Goal: Contribute content: Contribute content

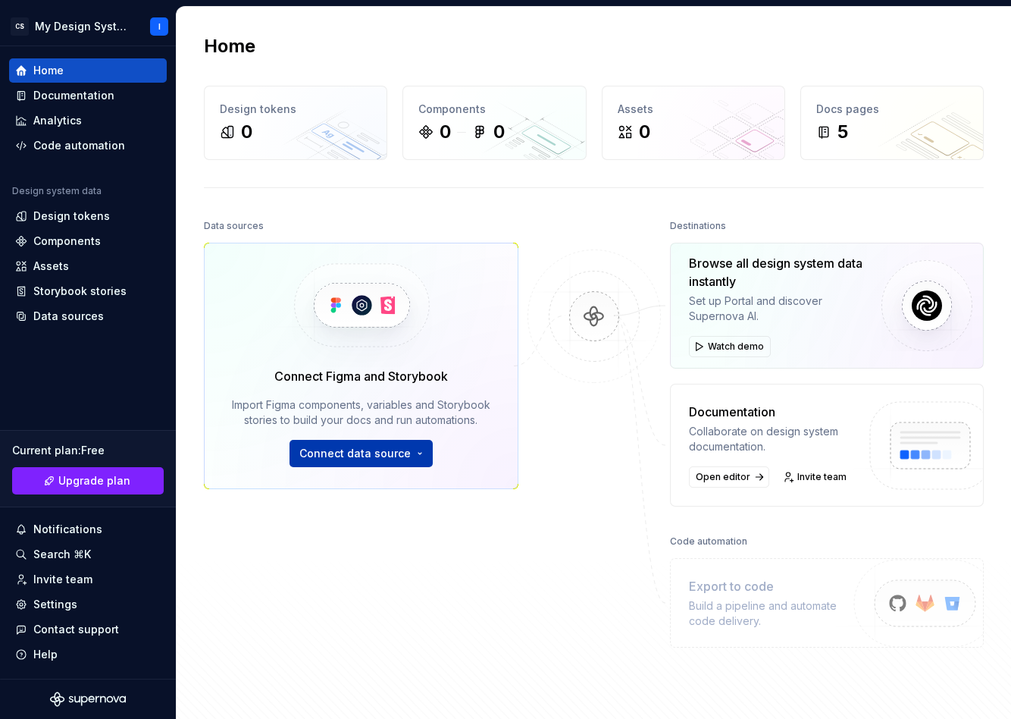
click at [350, 458] on span "Connect data source" at bounding box center [354, 453] width 111 height 15
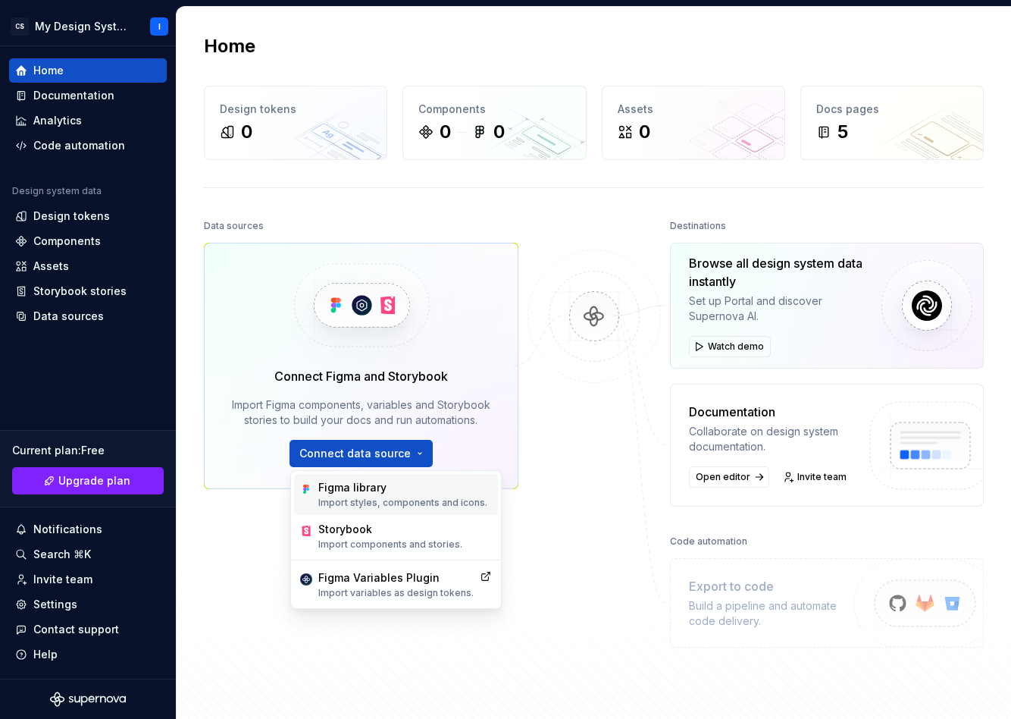
click at [364, 502] on p "Import styles, components and icons." at bounding box center [402, 502] width 169 height 12
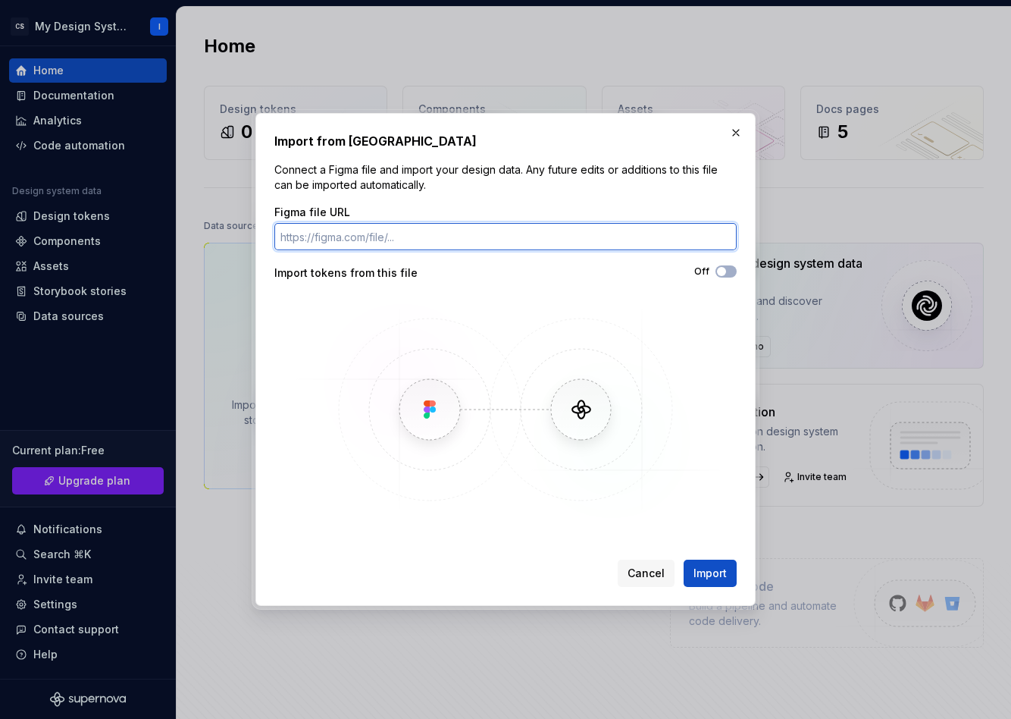
paste input "[URL][DOMAIN_NAME]"
type input "[URL][DOMAIN_NAME]"
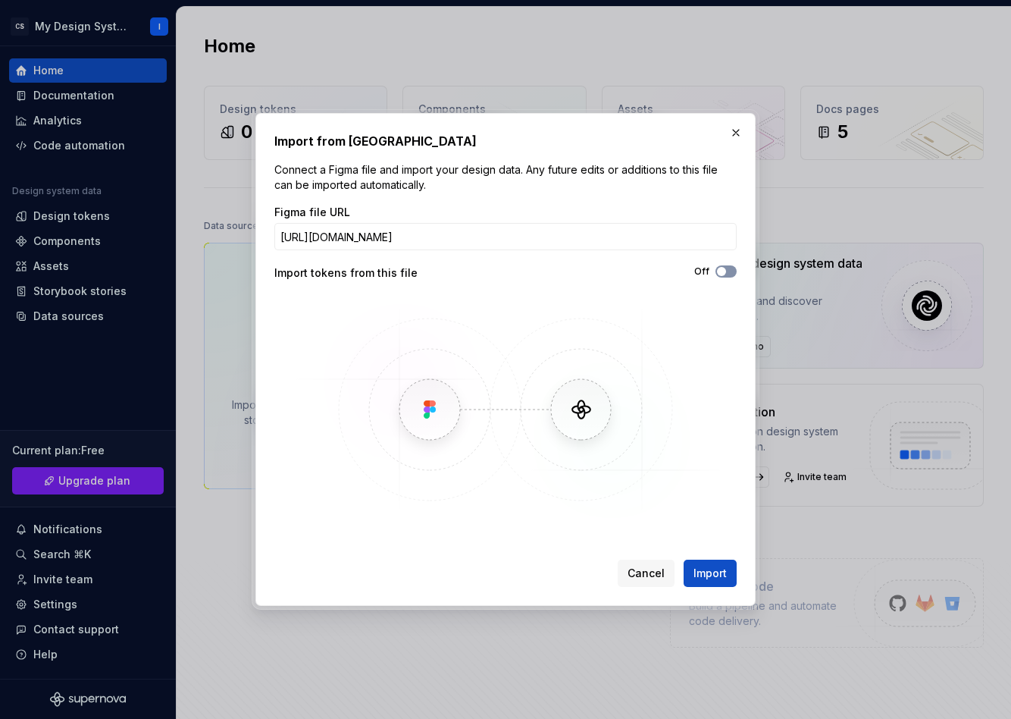
click at [722, 271] on span "button" at bounding box center [721, 271] width 9 height 9
click at [717, 574] on span "Import" at bounding box center [710, 572] width 33 height 15
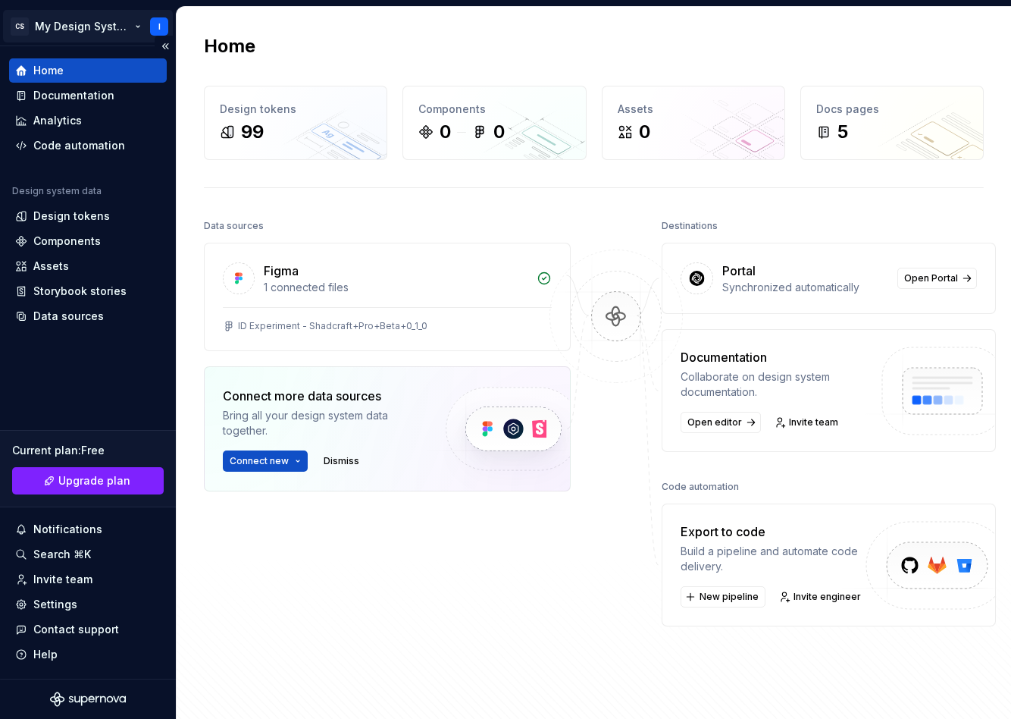
click at [123, 23] on html "CS My Design System I Home Documentation Analytics Code automation Design syste…" at bounding box center [505, 359] width 1011 height 719
click at [393, 20] on html "CS My Design System I Home Documentation Analytics Code automation Design syste…" at bounding box center [505, 359] width 1011 height 719
click at [88, 215] on div "Design tokens" at bounding box center [71, 215] width 77 height 15
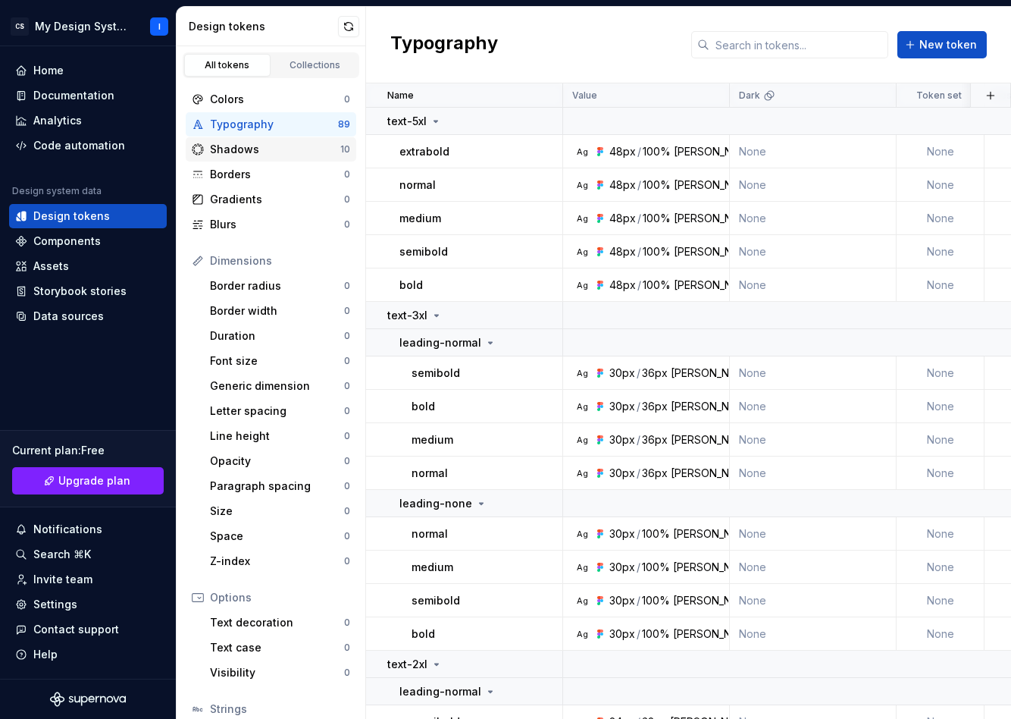
click at [259, 147] on div "Shadows" at bounding box center [275, 149] width 130 height 15
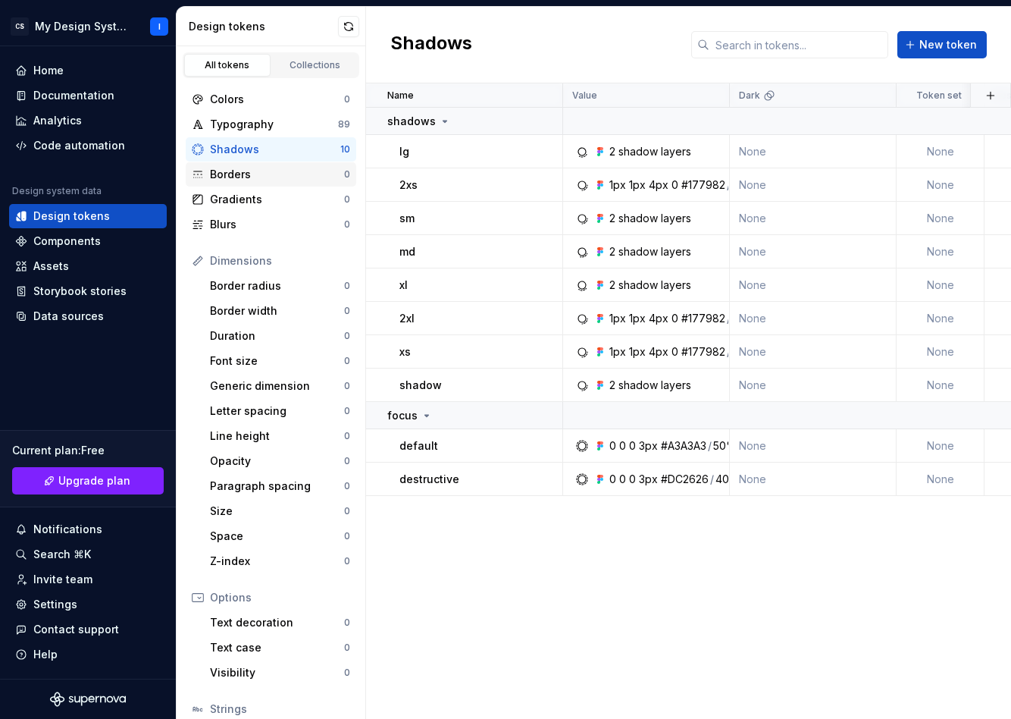
click at [256, 176] on div "Borders" at bounding box center [277, 174] width 134 height 15
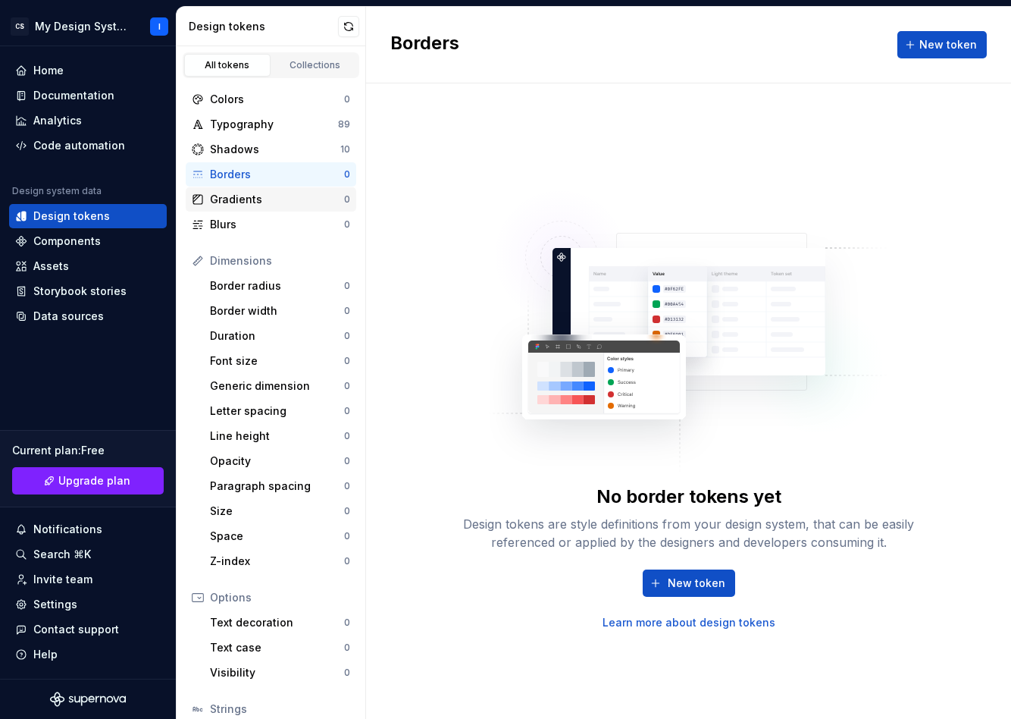
click at [249, 202] on div "Gradients" at bounding box center [277, 199] width 134 height 15
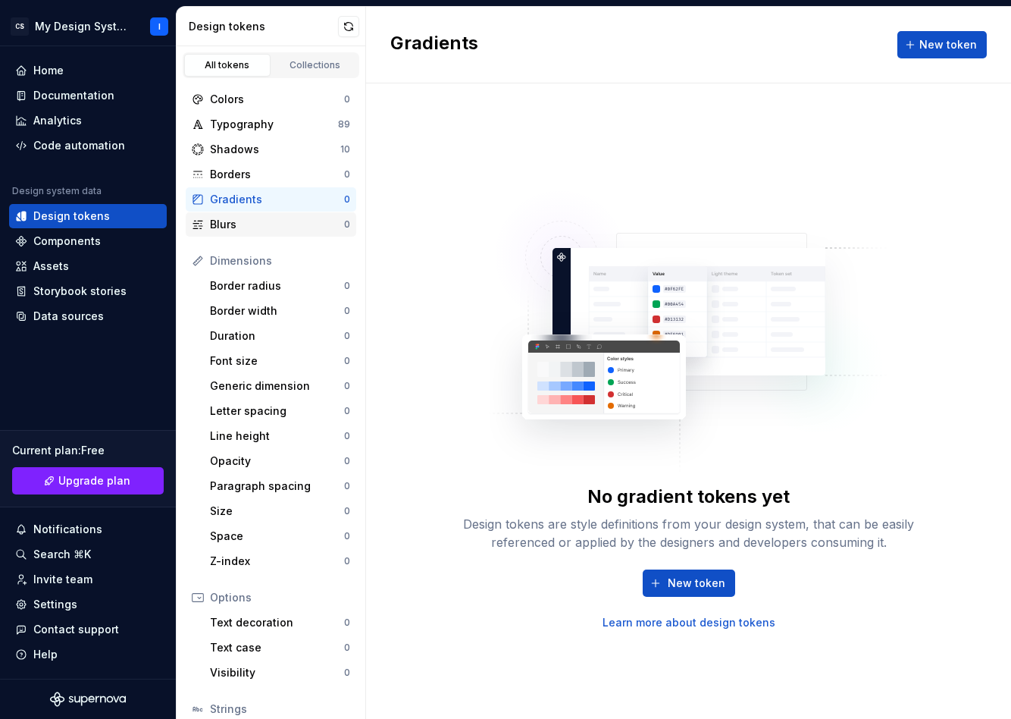
click at [249, 225] on div "Blurs" at bounding box center [277, 224] width 134 height 15
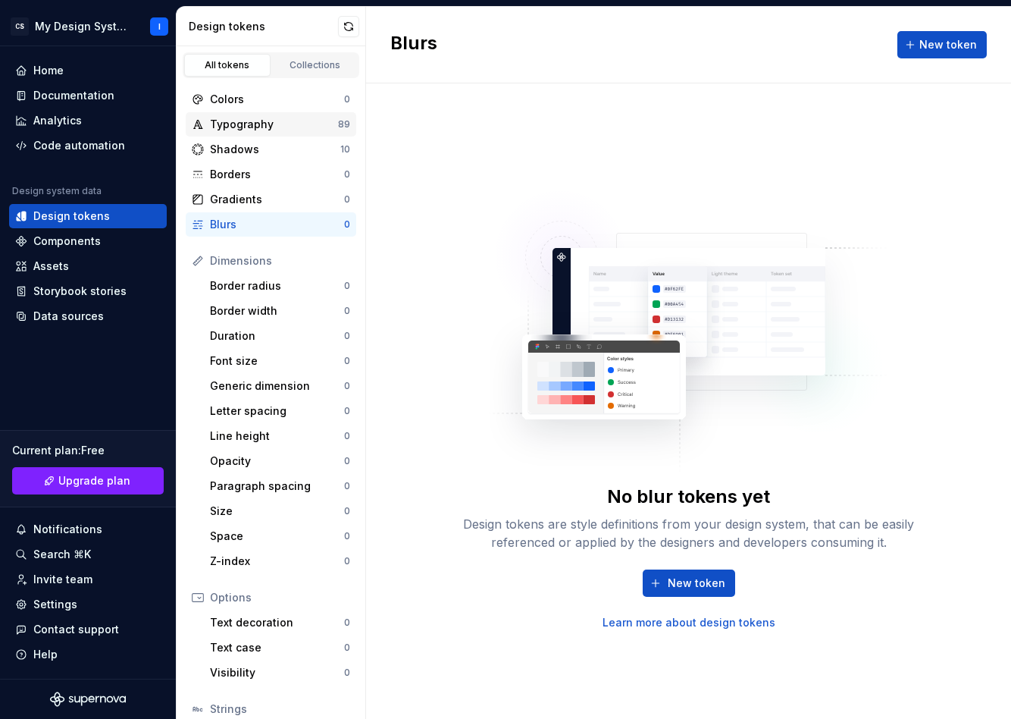
click at [258, 125] on div "Typography" at bounding box center [274, 124] width 128 height 15
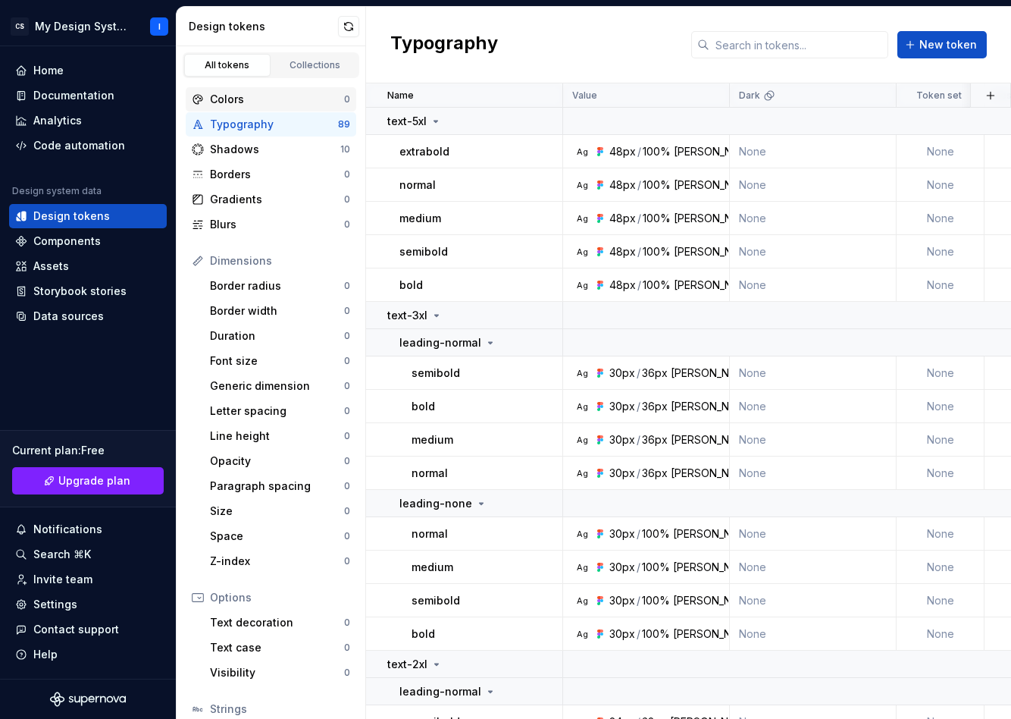
click at [261, 100] on div "Colors" at bounding box center [277, 99] width 134 height 15
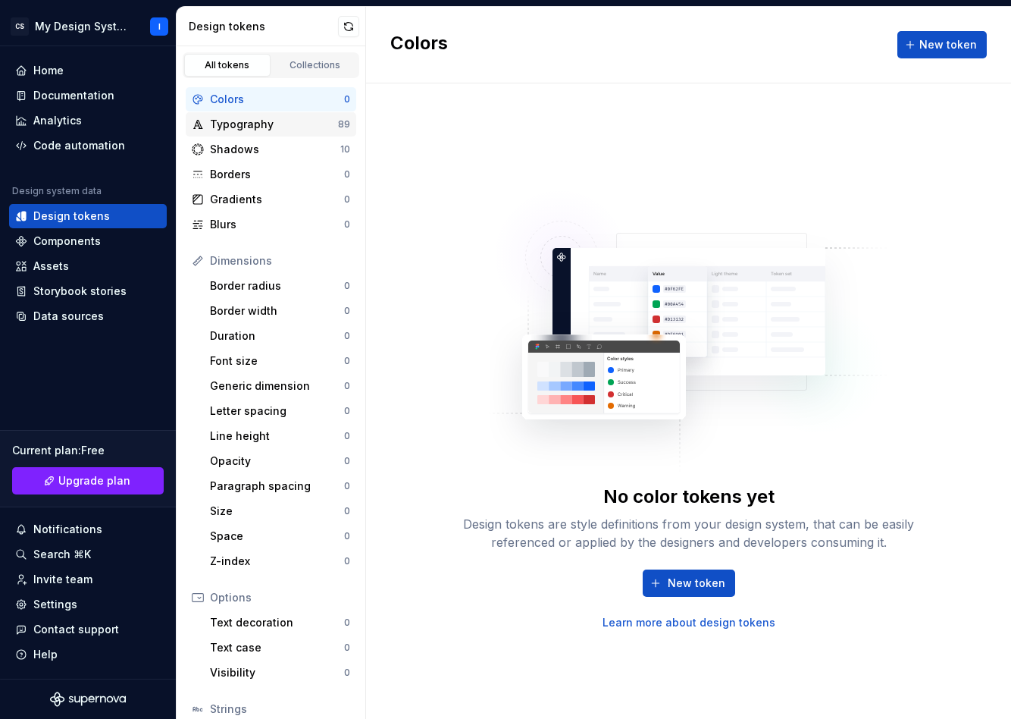
click at [264, 129] on div "Typography" at bounding box center [274, 124] width 128 height 15
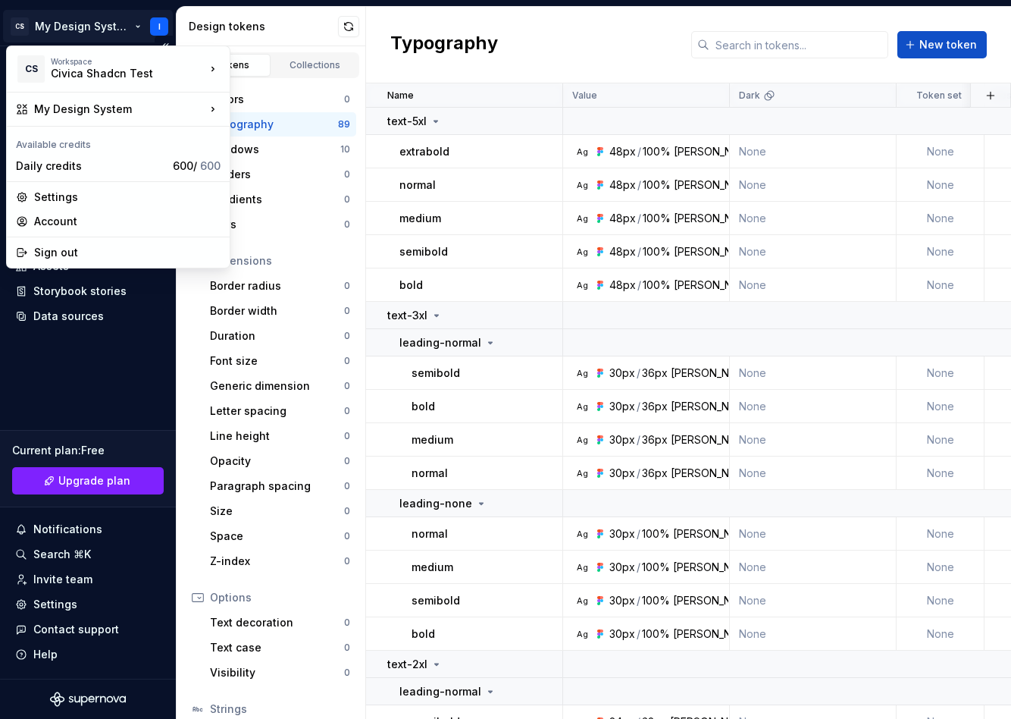
click at [130, 29] on html "CS My Design System I Home Documentation Analytics Code automation Design syste…" at bounding box center [505, 359] width 1011 height 719
click at [108, 8] on html "CS My Design System I Home Documentation Analytics Code automation Design syste…" at bounding box center [505, 359] width 1011 height 719
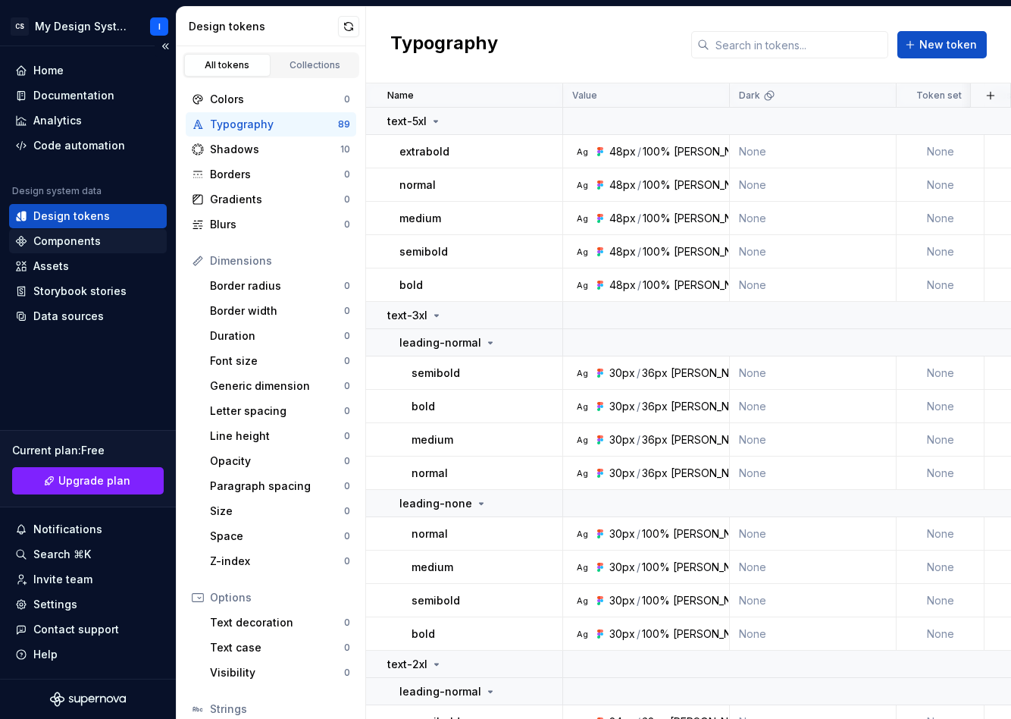
click at [58, 242] on div "Components" at bounding box center [66, 240] width 67 height 15
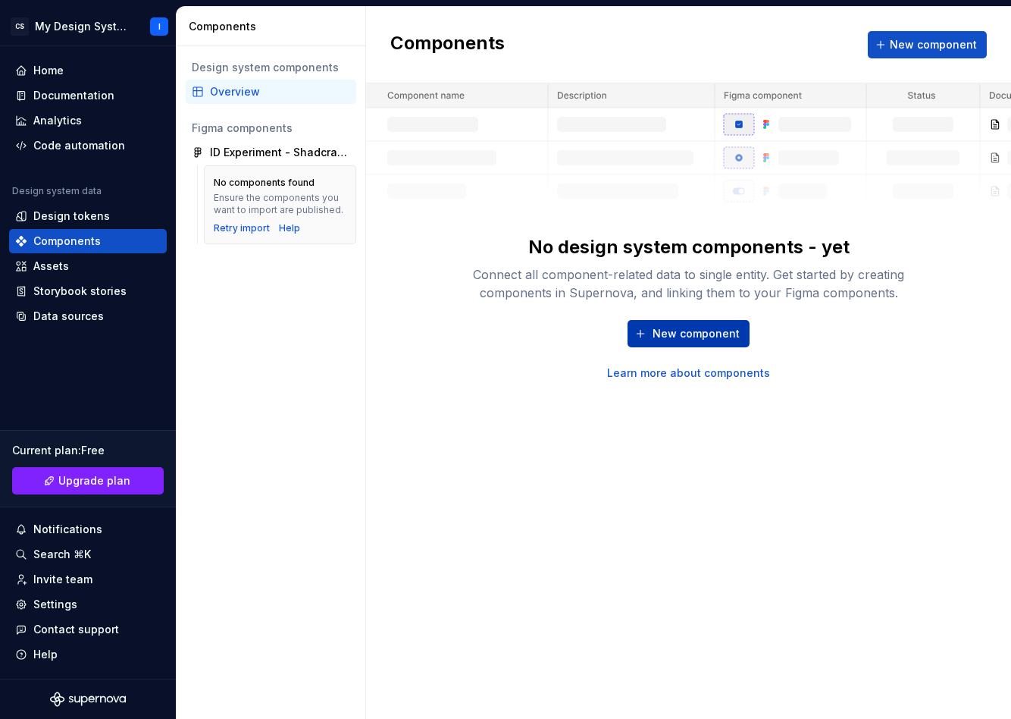
click at [699, 332] on span "New component" at bounding box center [696, 333] width 87 height 15
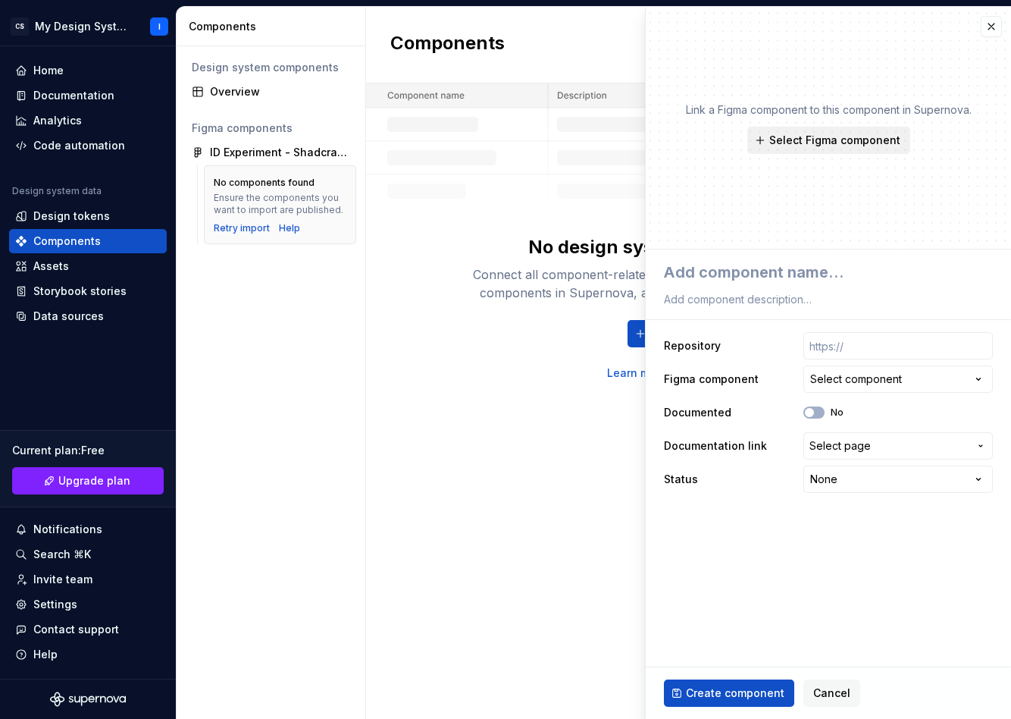
click at [797, 145] on span "Select Figma component" at bounding box center [834, 140] width 131 height 15
click at [719, 111] on p "Link a Figma component to this component in Supernova." at bounding box center [829, 109] width 286 height 15
click at [895, 380] on div "Select component" at bounding box center [856, 378] width 92 height 15
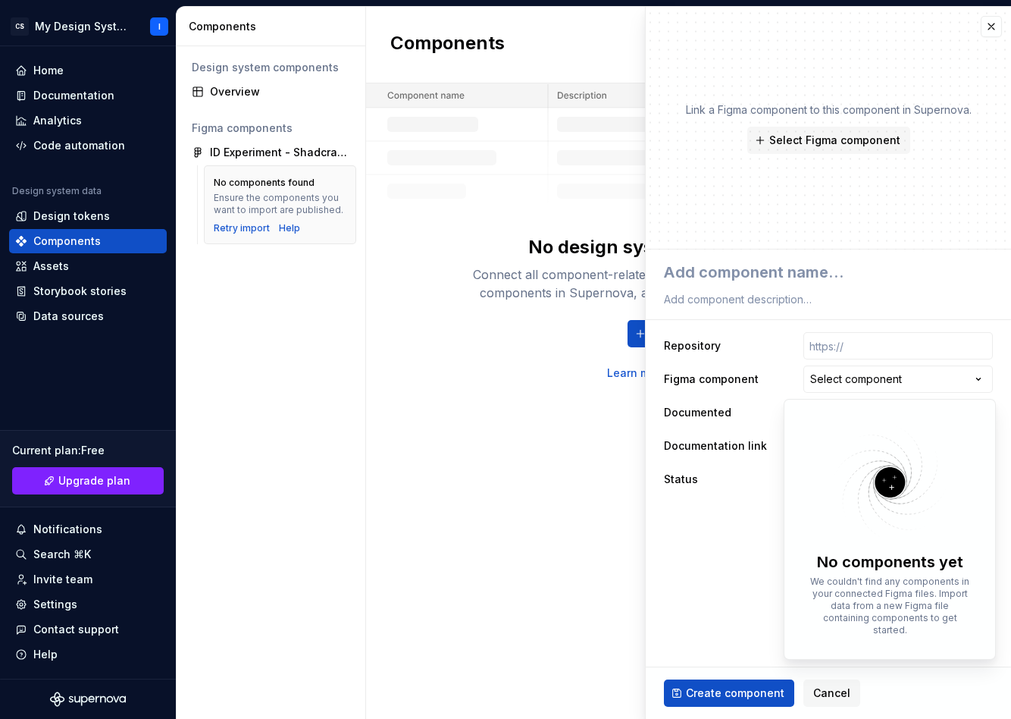
click at [749, 239] on html "**********" at bounding box center [505, 359] width 1011 height 719
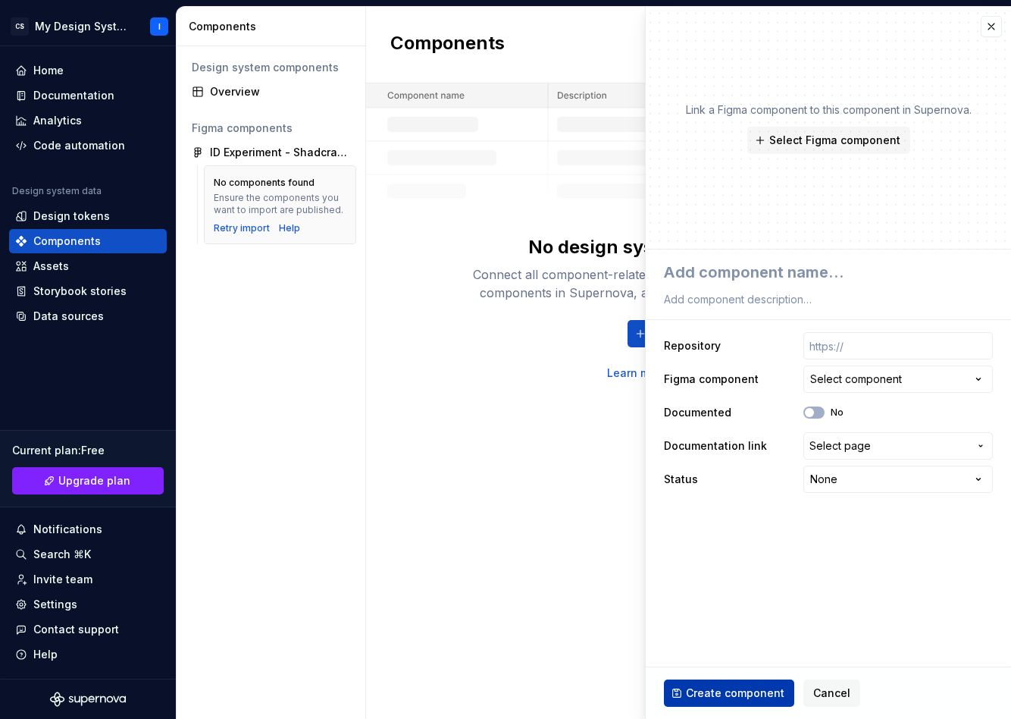
click at [728, 687] on span "Create component" at bounding box center [735, 692] width 99 height 15
type textarea "*"
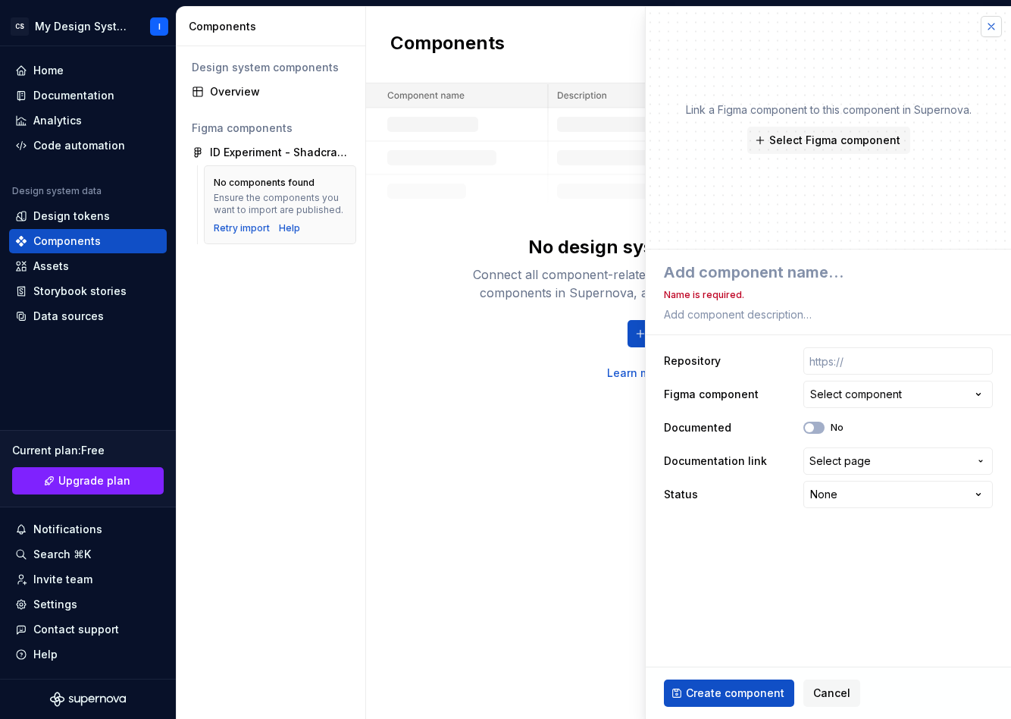
click at [992, 23] on button "button" at bounding box center [991, 26] width 21 height 21
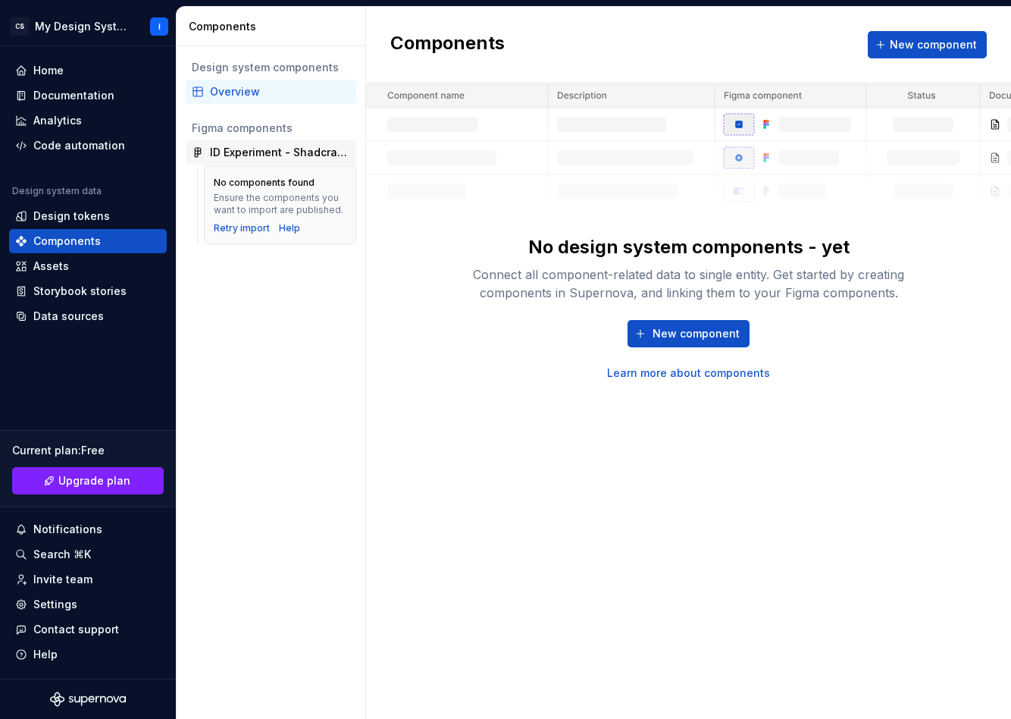
click at [275, 153] on div "ID Experiment - Shadcraft+Pro+Beta+0_1_0" at bounding box center [280, 152] width 140 height 15
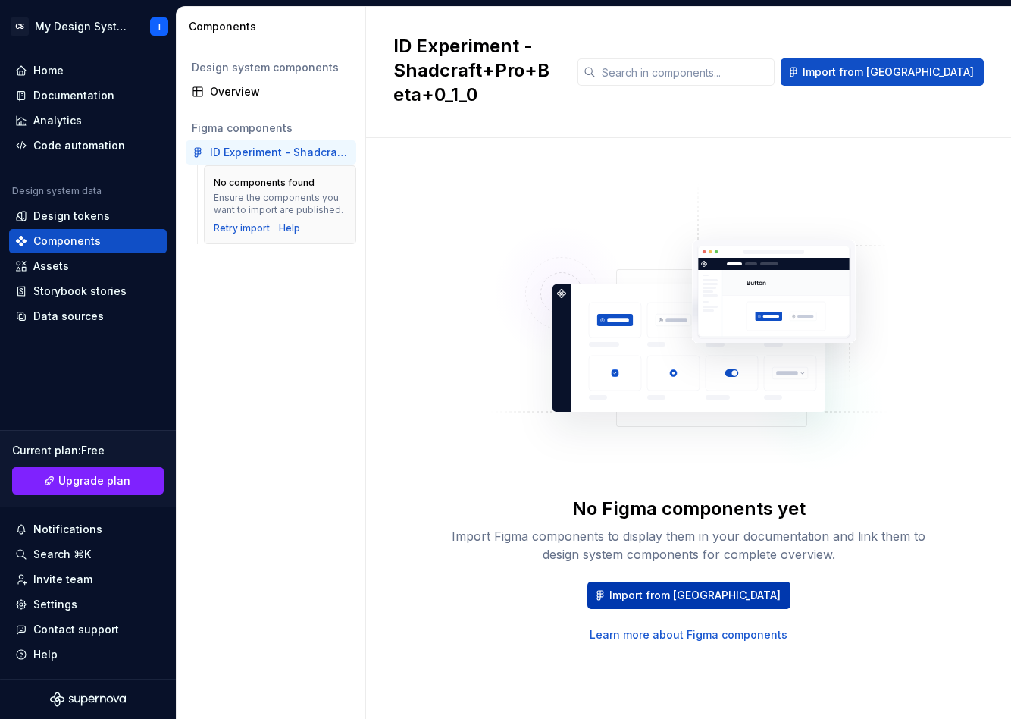
click at [680, 587] on span "Import from [GEOGRAPHIC_DATA]" at bounding box center [694, 594] width 171 height 15
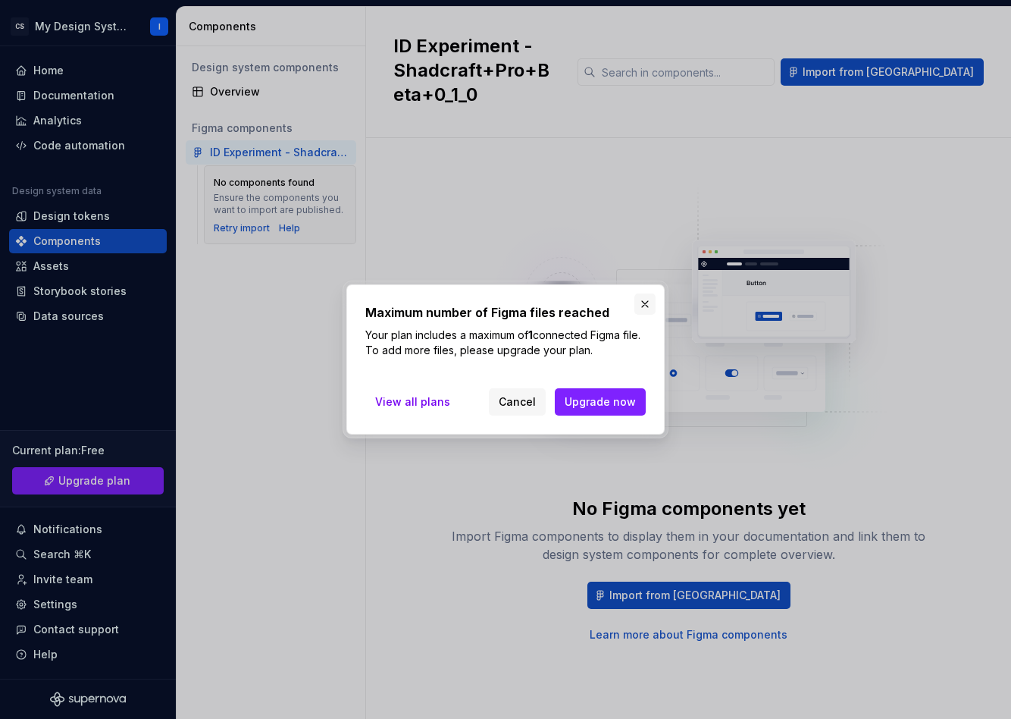
click at [642, 305] on button "button" at bounding box center [644, 303] width 21 height 21
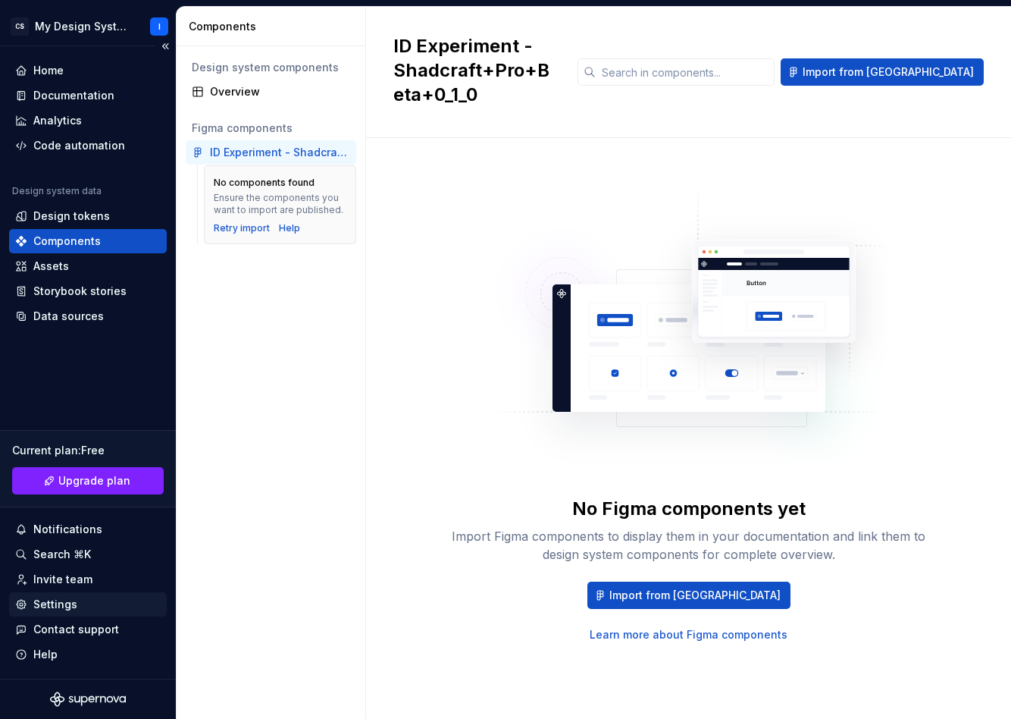
click at [48, 604] on div "Settings" at bounding box center [55, 604] width 44 height 15
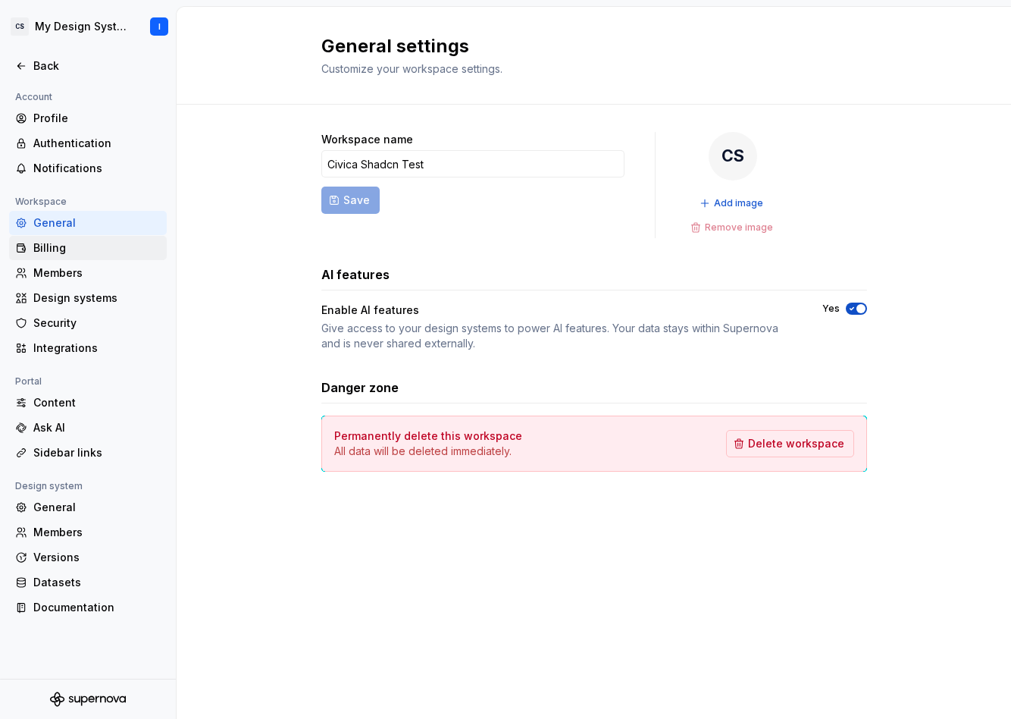
click at [69, 248] on div "Billing" at bounding box center [96, 247] width 127 height 15
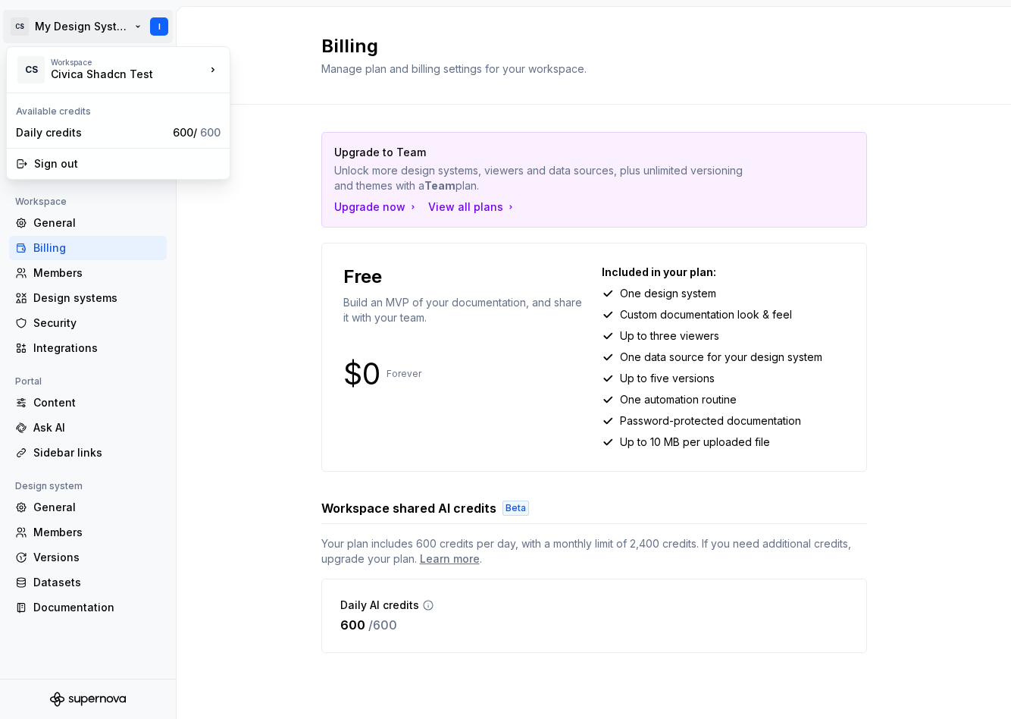
click at [88, 23] on html "CS My Design System I Back Account Profile Authentication Notifications Workspa…" at bounding box center [505, 359] width 1011 height 719
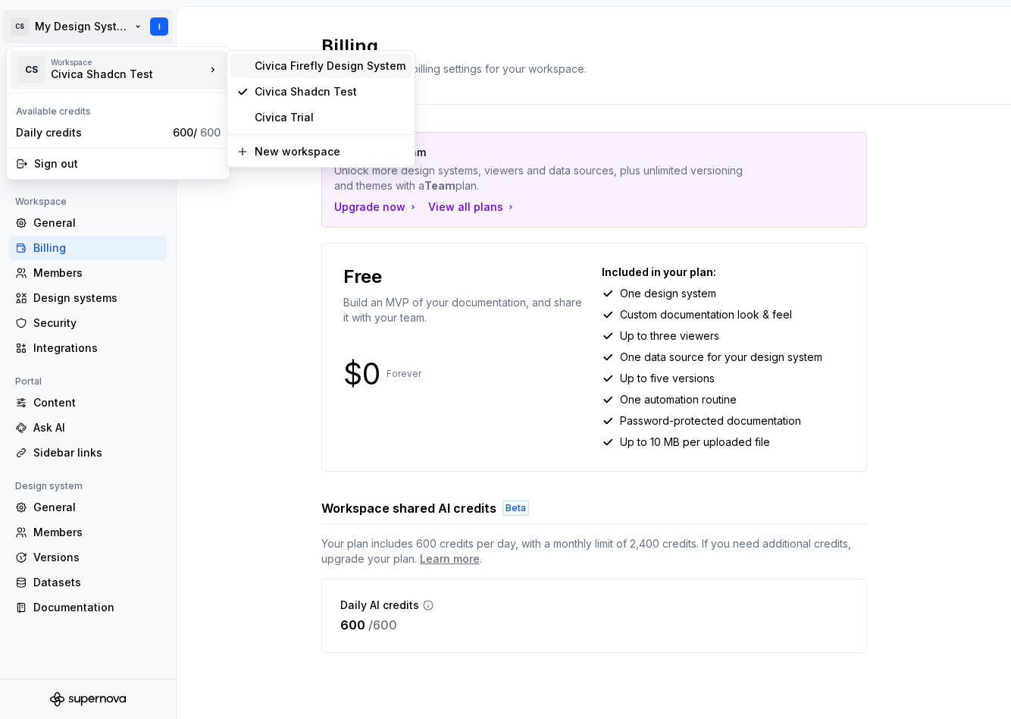
click at [330, 69] on div "Civica Firefly Design System" at bounding box center [330, 65] width 151 height 15
